Goal: Information Seeking & Learning: Learn about a topic

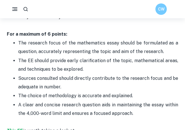
scroll to position [402, 0]
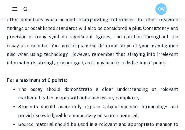
click at [76, 49] on p "You must establish the context and demonstrate your understanding of the topic.…" at bounding box center [92, 41] width 171 height 87
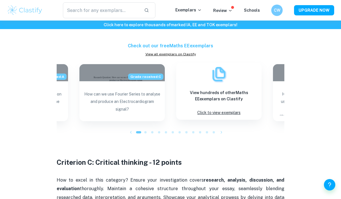
scroll to position [663, 0]
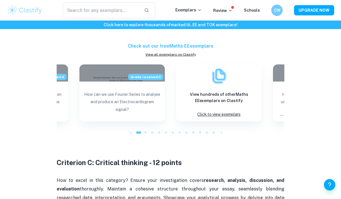
click at [132, 130] on icon "button" at bounding box center [131, 133] width 6 height 6
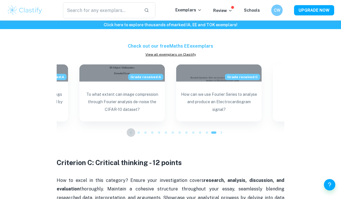
click at [132, 130] on icon "button" at bounding box center [131, 133] width 6 height 6
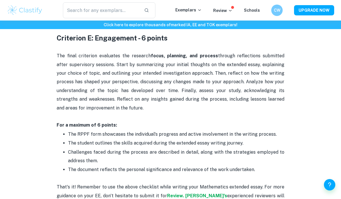
scroll to position [1227, 0]
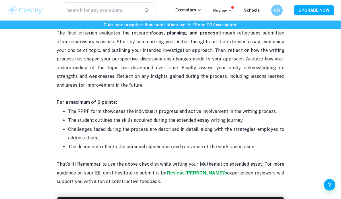
click at [132, 130] on p "Challenges faced during the process are described in detail, along with the str…" at bounding box center [176, 133] width 216 height 17
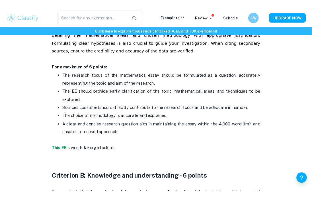
scroll to position [345, 0]
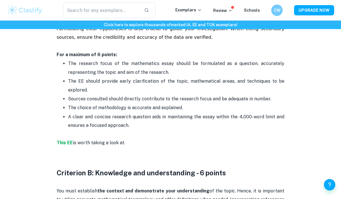
click at [132, 130] on p "This EE is worth taking a look at." at bounding box center [171, 138] width 228 height 17
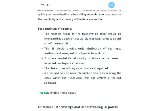
scroll to position [350, 0]
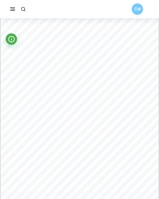
scroll to position [2248, 0]
